Goal: Browse casually

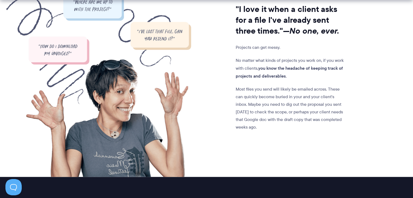
scroll to position [482, 0]
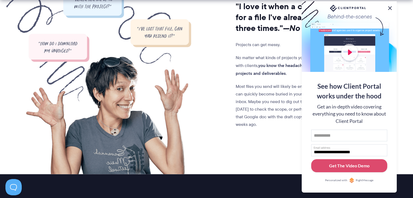
click at [390, 9] on button at bounding box center [389, 8] width 7 height 7
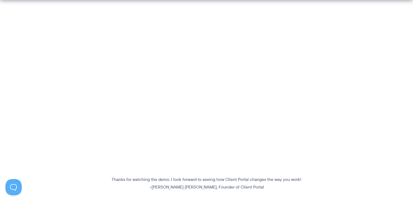
scroll to position [143, 0]
